Goal: Check status: Check status

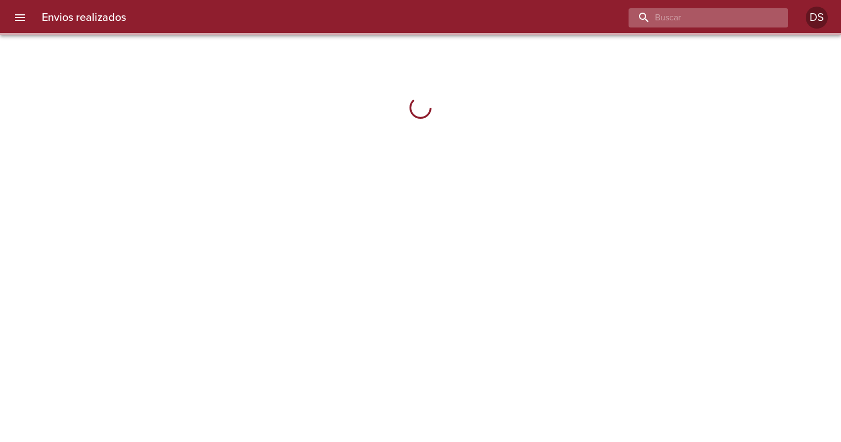
click at [738, 15] on input "buscar" at bounding box center [698, 17] width 141 height 19
paste input "00087734"
type input "00087734"
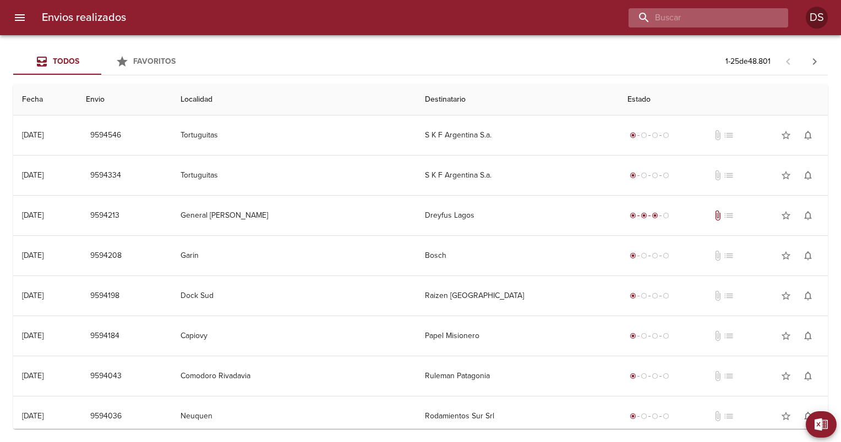
click at [714, 20] on input "buscar" at bounding box center [698, 17] width 141 height 19
paste input "00087734"
type input "00087734"
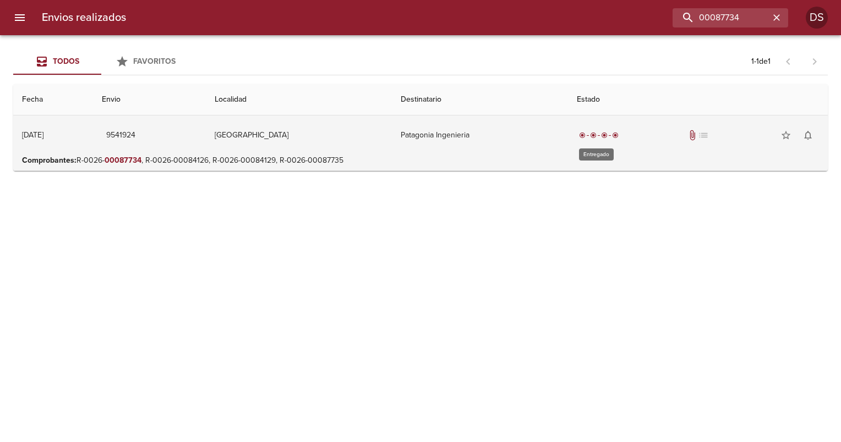
click at [599, 136] on div "radio_button_checked" at bounding box center [604, 135] width 11 height 7
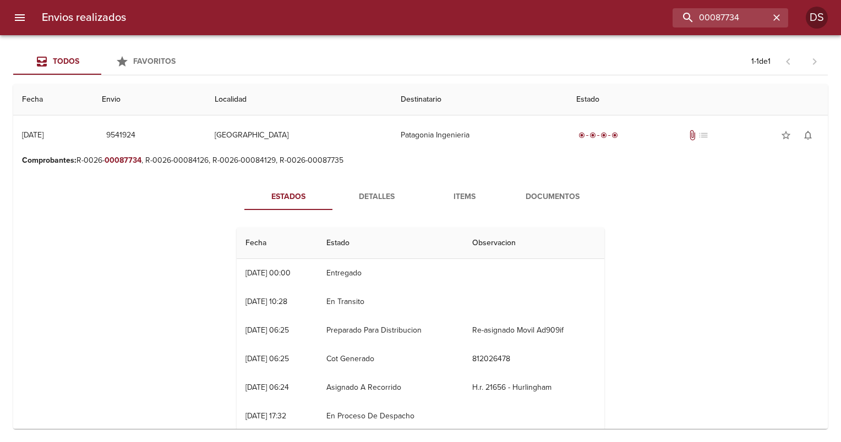
click at [555, 200] on span "Documentos" at bounding box center [552, 197] width 75 height 14
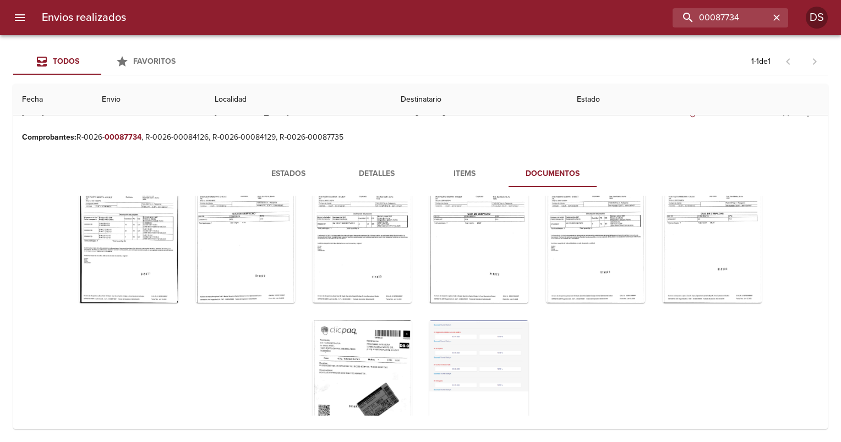
scroll to position [9, 0]
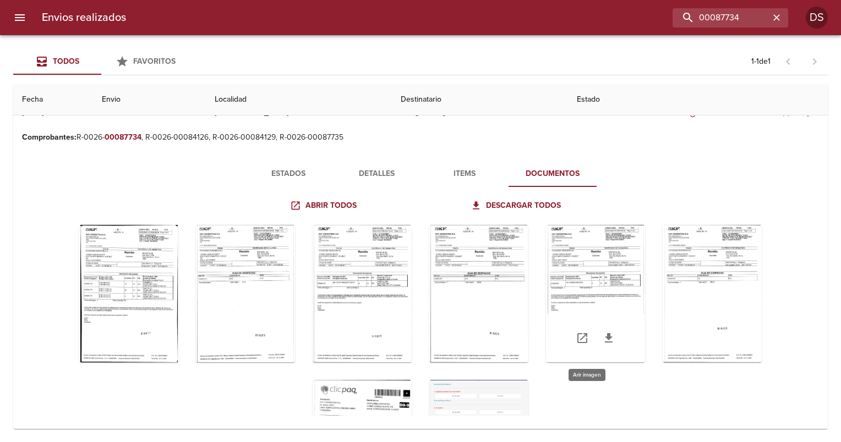
click at [596, 298] on div "Tabla de envíos del cliente" at bounding box center [595, 294] width 99 height 138
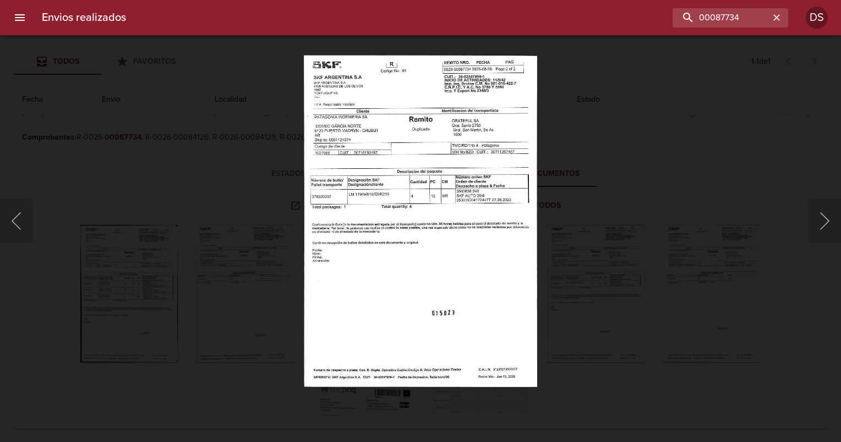
click at [698, 145] on div "Lightbox" at bounding box center [420, 221] width 841 height 442
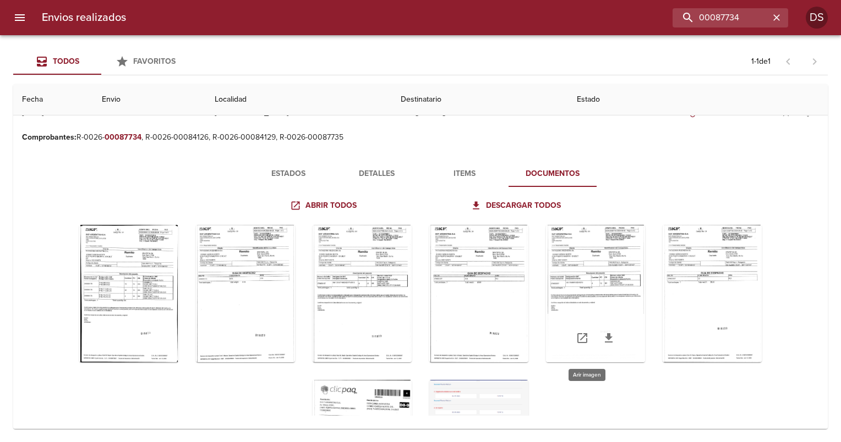
click at [599, 257] on div "Tabla de envíos del cliente" at bounding box center [595, 294] width 99 height 138
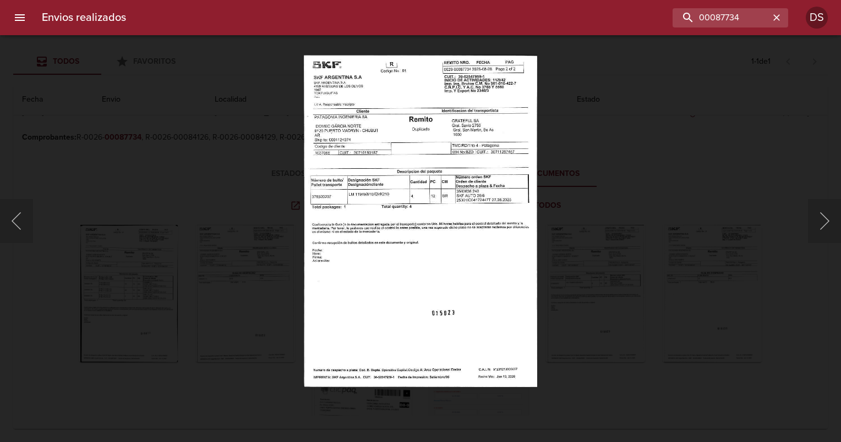
drag, startPoint x: 602, startPoint y: 322, endPoint x: 608, endPoint y: 327, distance: 7.8
click at [603, 324] on div "Lightbox" at bounding box center [420, 221] width 841 height 442
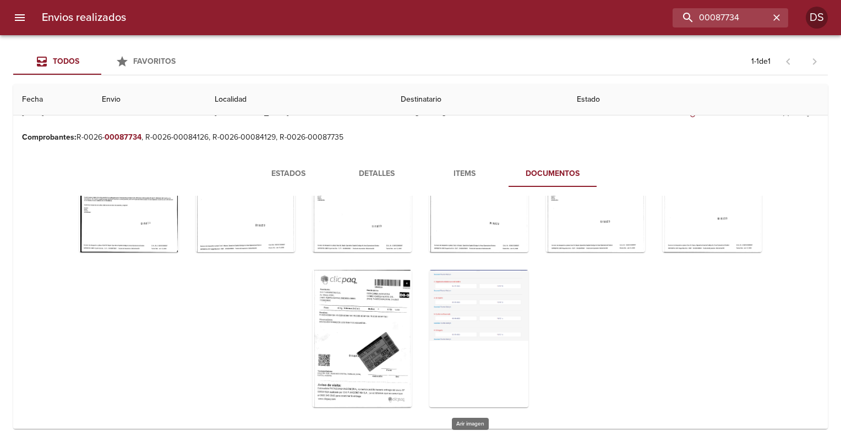
scroll to position [119, 0]
click at [346, 312] on div "Tabla de envíos del cliente" at bounding box center [362, 339] width 99 height 138
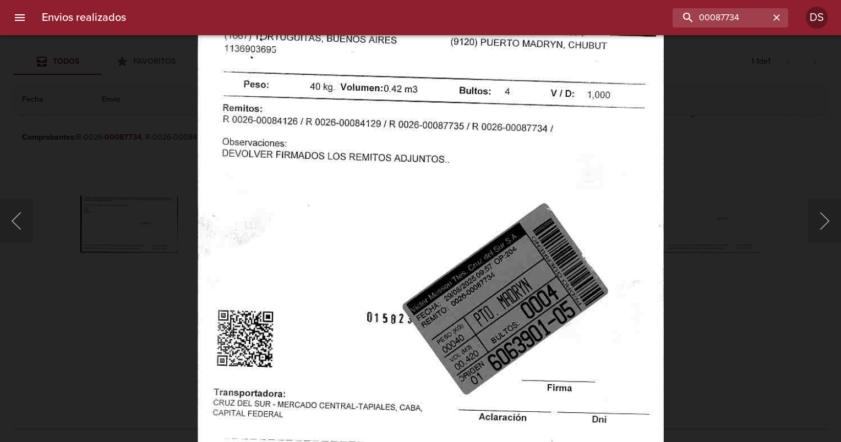
click at [435, 272] on img "Lightbox" at bounding box center [430, 235] width 466 height 667
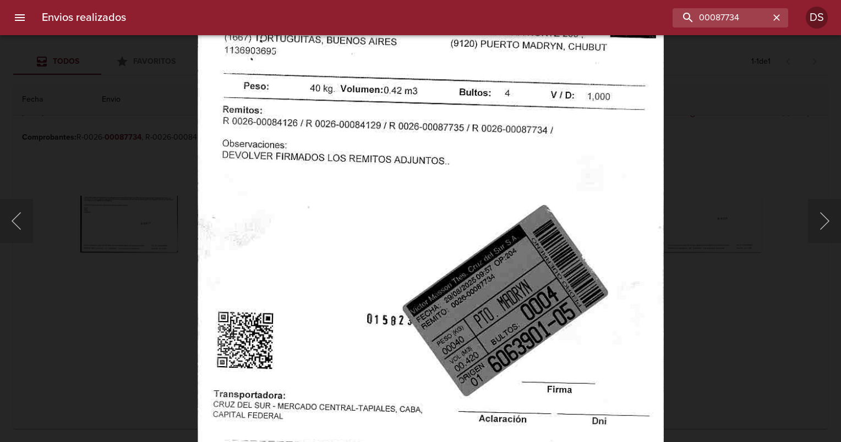
click at [782, 167] on div "Lightbox" at bounding box center [420, 221] width 841 height 442
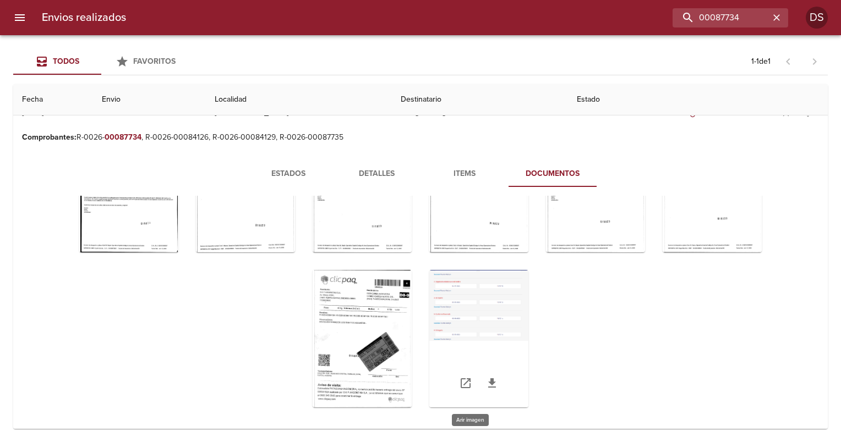
click at [469, 309] on div "Tabla de envíos del cliente" at bounding box center [478, 339] width 99 height 138
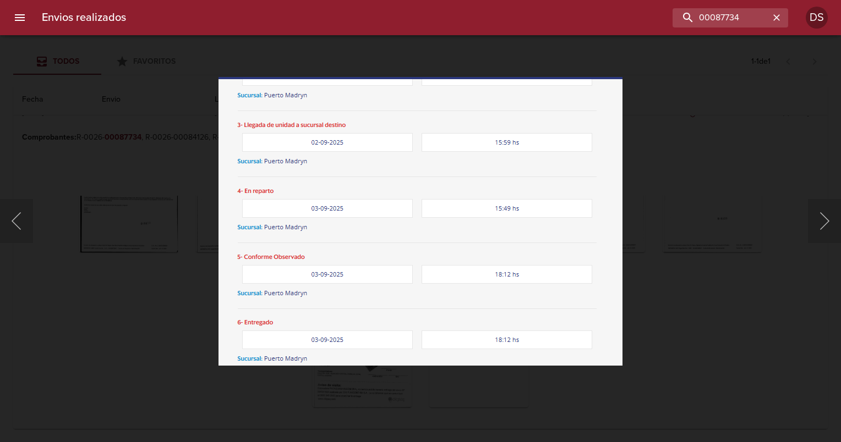
click at [690, 220] on div "Lightbox" at bounding box center [420, 221] width 841 height 442
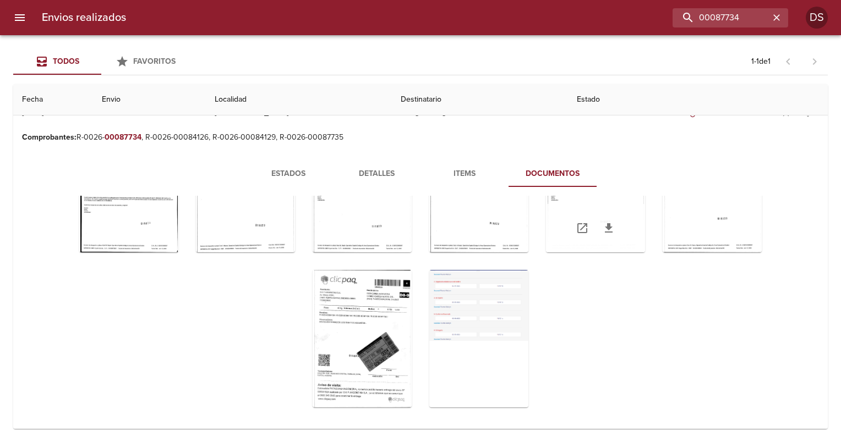
click at [595, 229] on link "Tabla de envíos del cliente" at bounding box center [608, 228] width 26 height 26
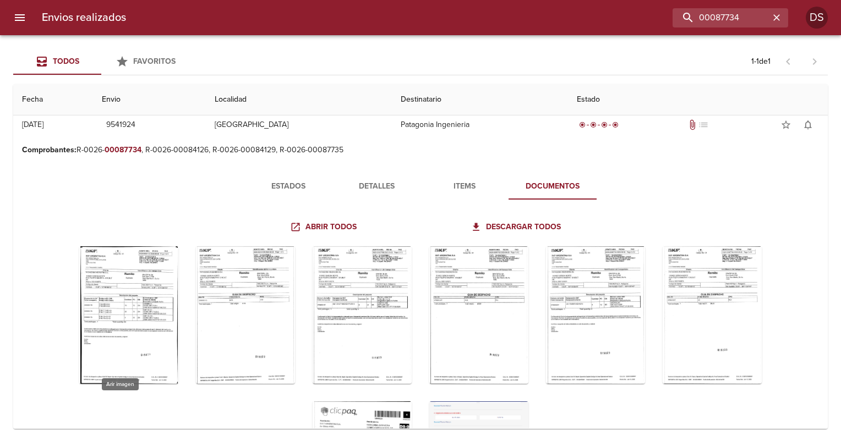
scroll to position [0, 0]
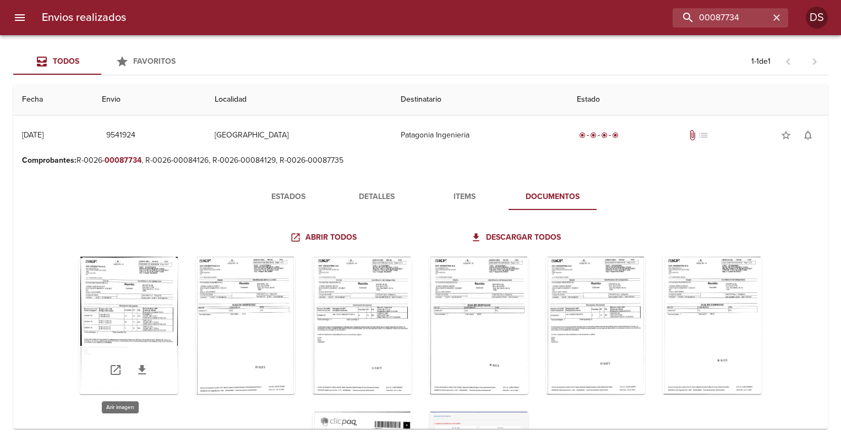
click at [119, 329] on div "Tabla de envíos del cliente" at bounding box center [128, 326] width 99 height 138
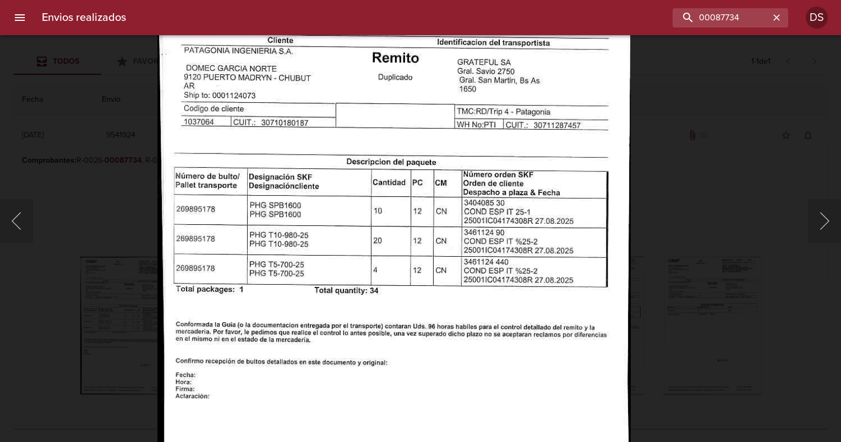
click at [473, 360] on img "Lightbox" at bounding box center [393, 257] width 473 height 667
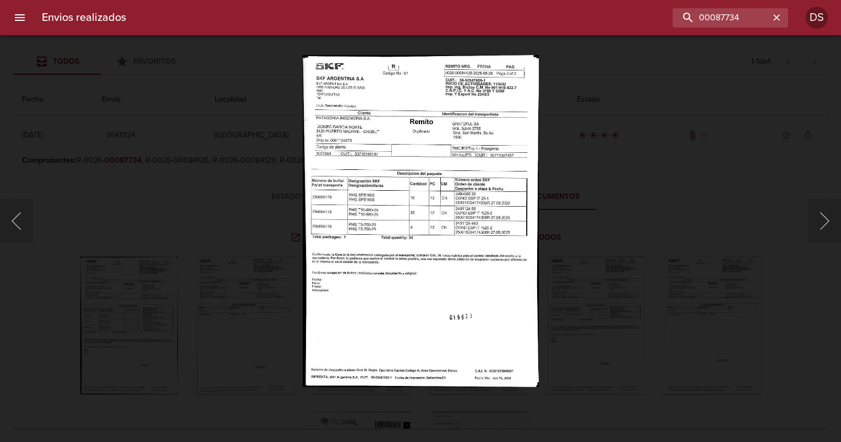
click at [451, 273] on img "Lightbox" at bounding box center [420, 221] width 235 height 332
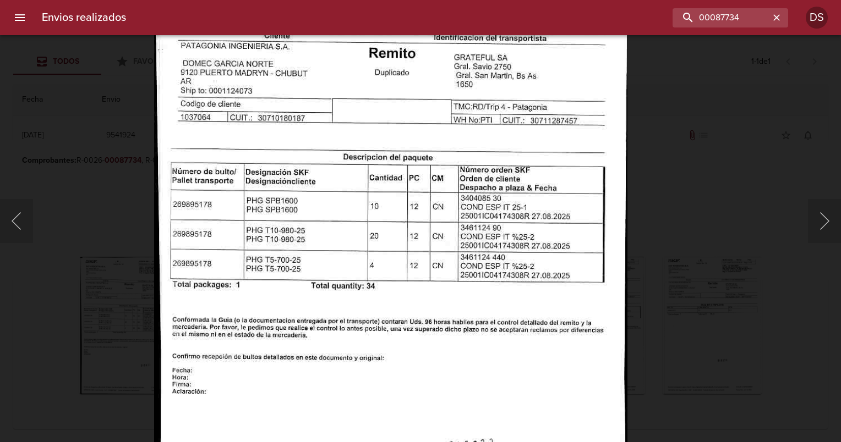
click at [435, 286] on img "Lightbox" at bounding box center [390, 252] width 473 height 667
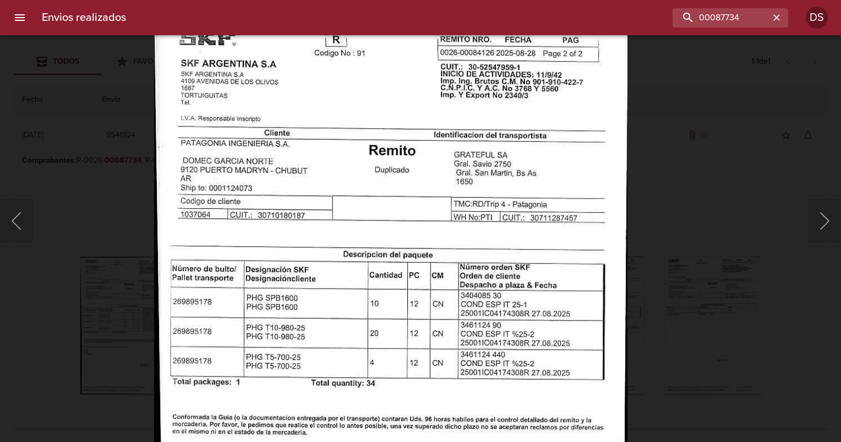
click at [440, 277] on img "Lightbox" at bounding box center [390, 350] width 473 height 667
click at [639, 135] on div "Lightbox" at bounding box center [420, 221] width 841 height 442
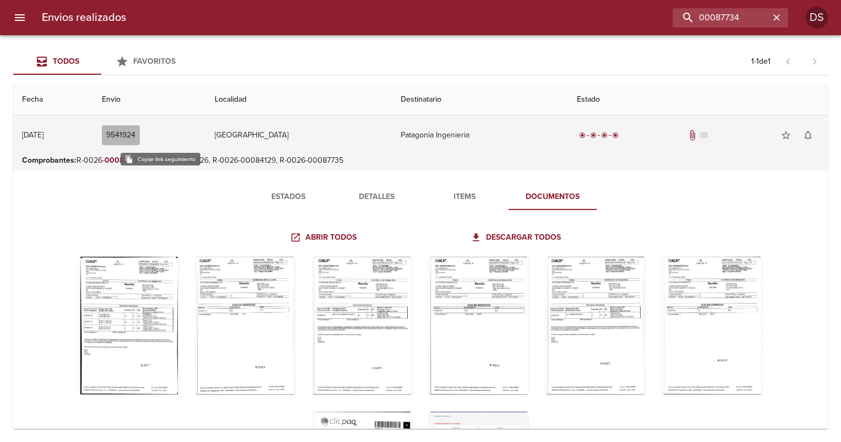
click at [135, 133] on span "9541924" at bounding box center [120, 136] width 29 height 14
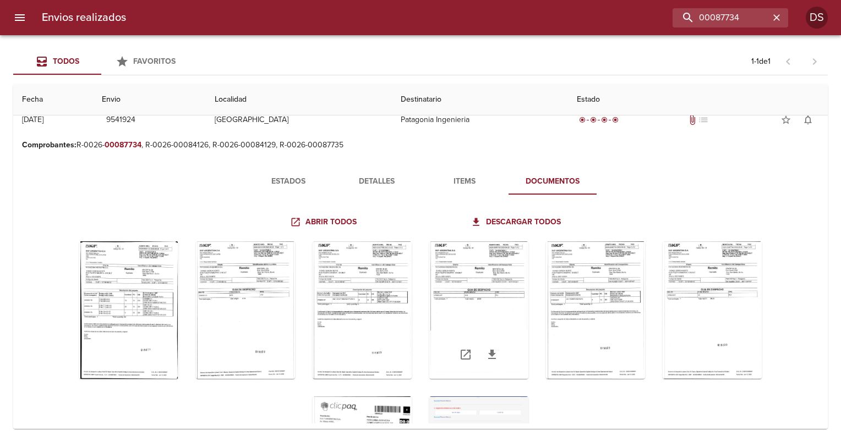
scroll to position [23, 0]
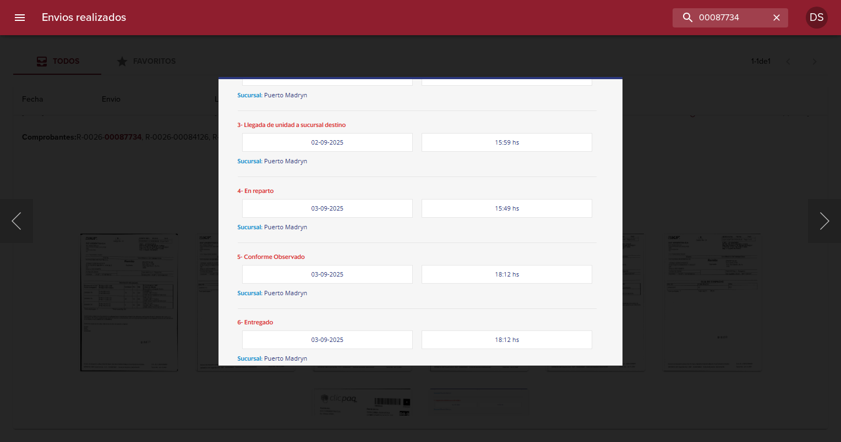
click at [722, 160] on div "Lightbox" at bounding box center [420, 221] width 841 height 442
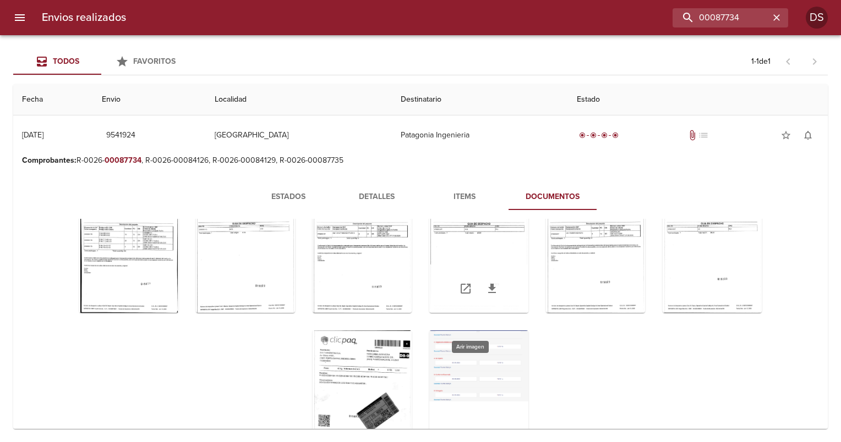
scroll to position [110, 0]
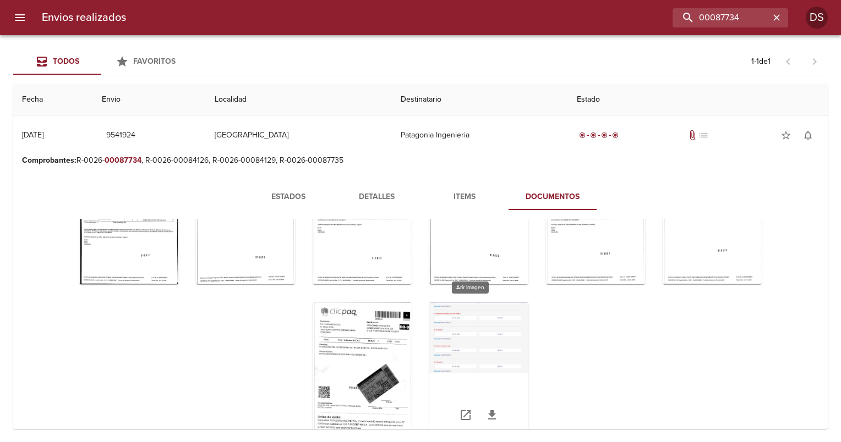
click at [456, 342] on div "Tabla de envíos del cliente" at bounding box center [478, 371] width 99 height 138
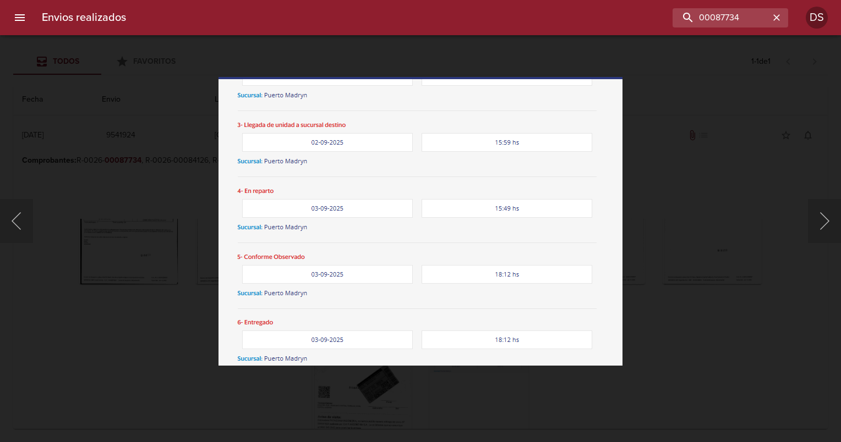
click at [130, 336] on div "Lightbox" at bounding box center [420, 221] width 841 height 442
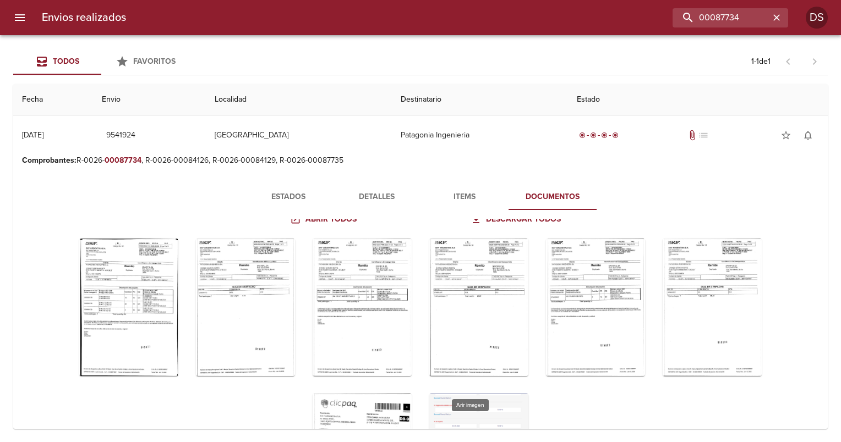
scroll to position [0, 0]
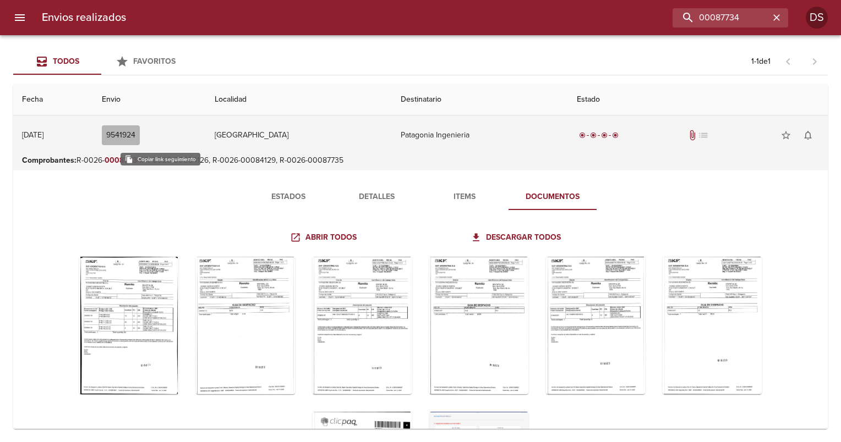
click at [135, 134] on span "9541924" at bounding box center [120, 136] width 29 height 14
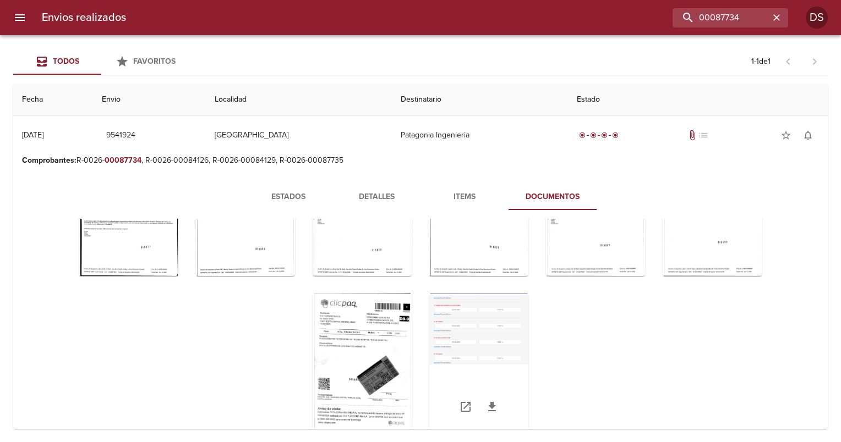
scroll to position [119, 0]
click at [456, 328] on div "Tabla de envíos del cliente" at bounding box center [478, 362] width 99 height 138
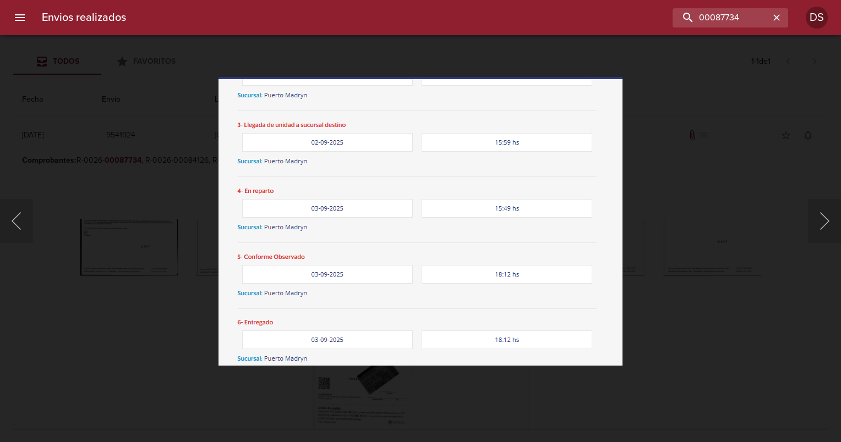
click at [720, 108] on div "Lightbox" at bounding box center [420, 221] width 841 height 442
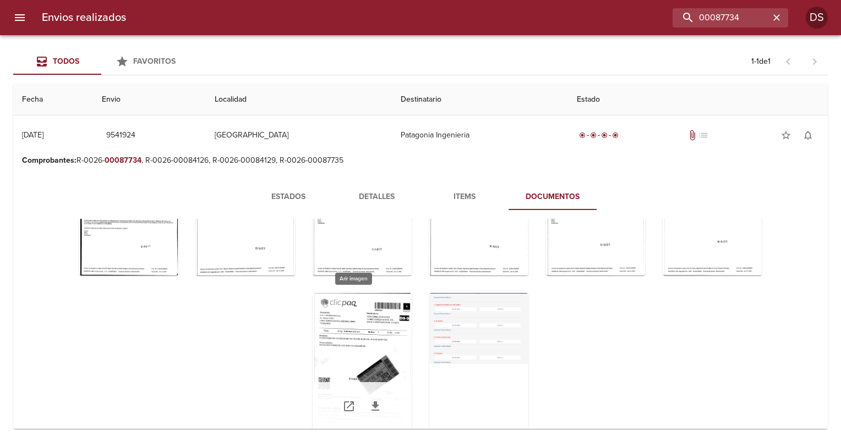
click at [361, 347] on div "Tabla de envíos del cliente" at bounding box center [362, 362] width 99 height 138
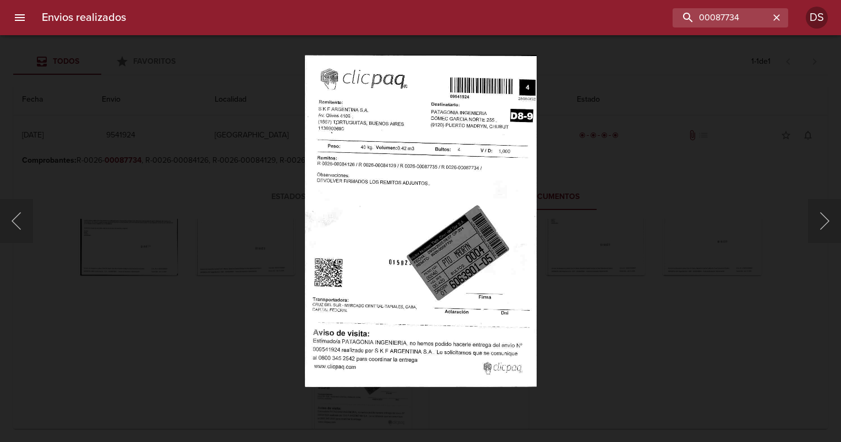
click at [634, 212] on div "Lightbox" at bounding box center [420, 221] width 841 height 442
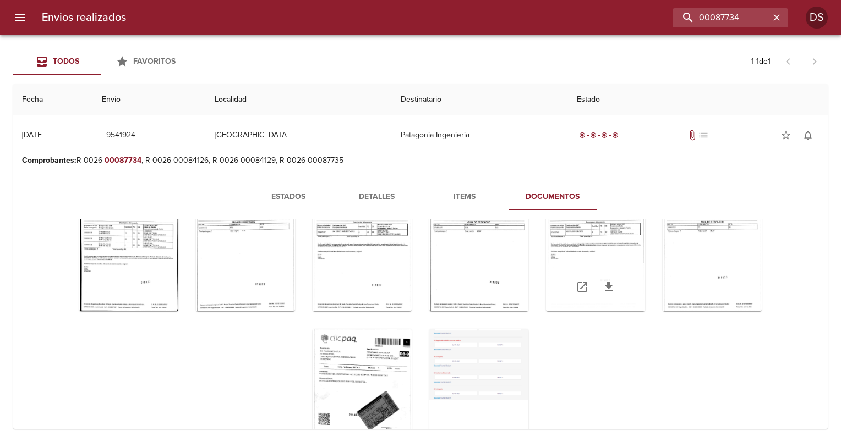
scroll to position [64, 0]
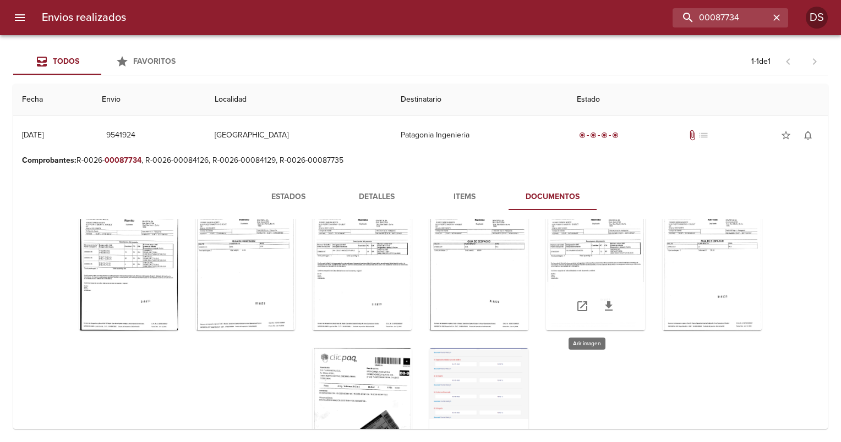
click at [573, 255] on div "Tabla de envíos del cliente" at bounding box center [595, 262] width 99 height 138
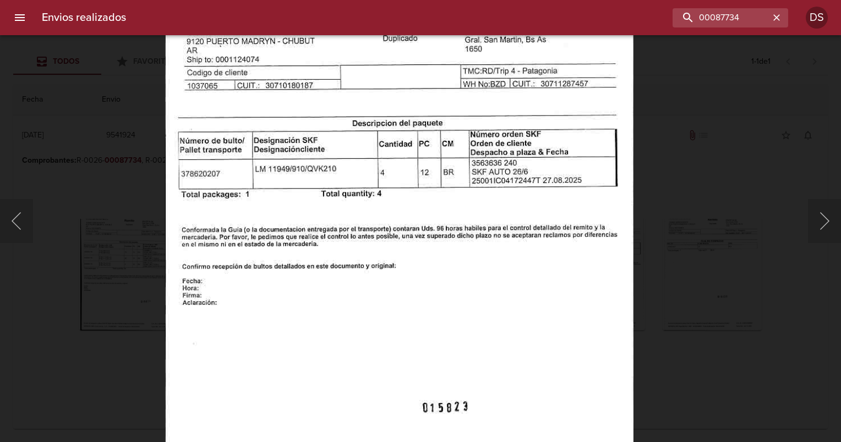
click at [695, 141] on div "Lightbox" at bounding box center [420, 221] width 841 height 442
